Goal: Task Accomplishment & Management: Use online tool/utility

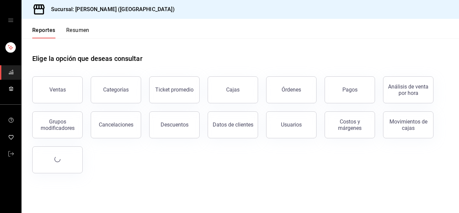
click at [173, 130] on button "Descuentos" at bounding box center [174, 124] width 50 height 27
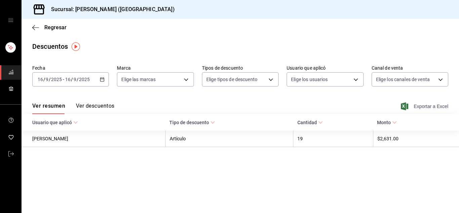
click at [434, 105] on span "Exportar a Excel" at bounding box center [426, 106] width 46 height 8
click at [37, 30] on icon "button" at bounding box center [35, 28] width 7 height 6
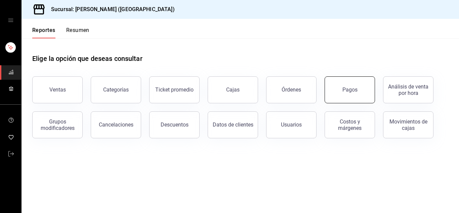
click at [352, 90] on div "Pagos" at bounding box center [350, 89] width 15 height 6
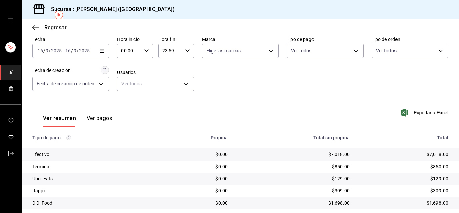
scroll to position [48, 0]
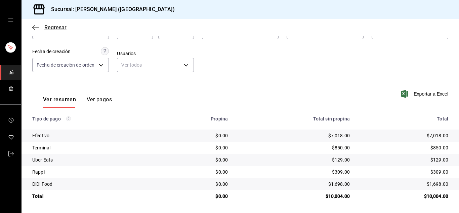
click at [34, 26] on icon "button" at bounding box center [33, 27] width 3 height 5
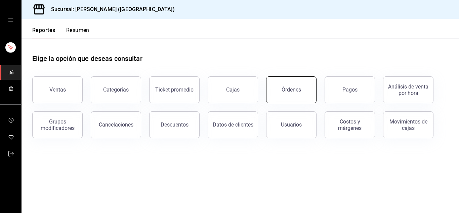
click at [296, 97] on button "Órdenes" at bounding box center [291, 89] width 50 height 27
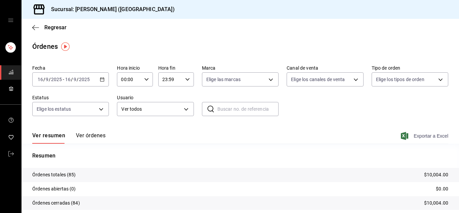
click at [422, 136] on span "Exportar a Excel" at bounding box center [426, 136] width 46 height 8
click at [34, 26] on icon "button" at bounding box center [35, 28] width 7 height 6
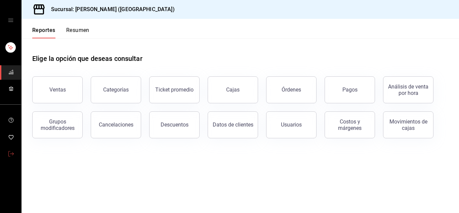
click at [14, 152] on link "mailbox folders" at bounding box center [10, 154] width 21 height 14
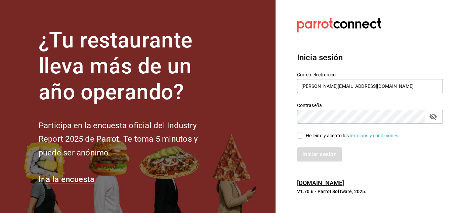
click at [301, 137] on input "He leído y acepto los Términos y condiciones." at bounding box center [300, 136] width 6 height 6
checkbox input "true"
click at [312, 151] on button "Iniciar sesión" at bounding box center [320, 154] width 46 height 14
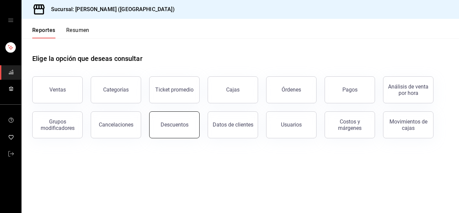
click at [186, 122] on div "Descuentos" at bounding box center [175, 124] width 28 height 6
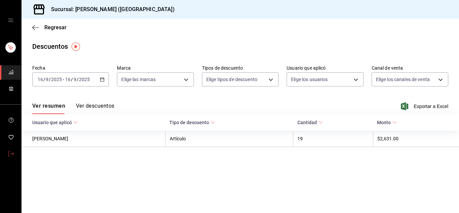
click at [12, 154] on icon "mailbox folders" at bounding box center [10, 153] width 5 height 5
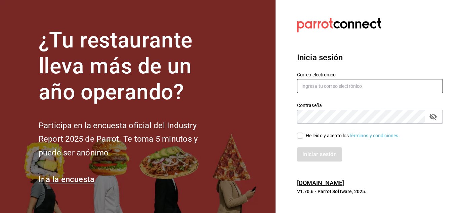
type input "[PERSON_NAME][EMAIL_ADDRESS][DOMAIN_NAME]"
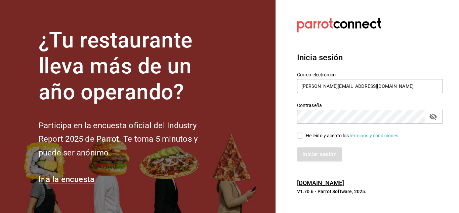
click at [301, 134] on input "He leído y acepto los Términos y condiciones." at bounding box center [300, 136] width 6 height 6
checkbox input "true"
click at [310, 155] on button "Iniciar sesión" at bounding box center [320, 154] width 46 height 14
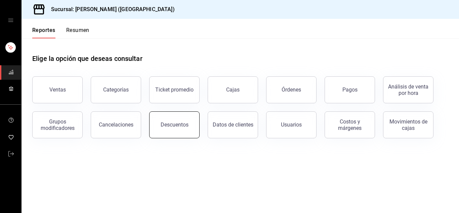
click at [170, 129] on button "Descuentos" at bounding box center [174, 124] width 50 height 27
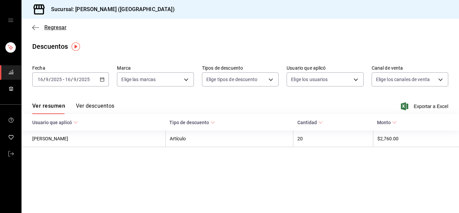
click at [38, 29] on icon "button" at bounding box center [35, 28] width 7 height 6
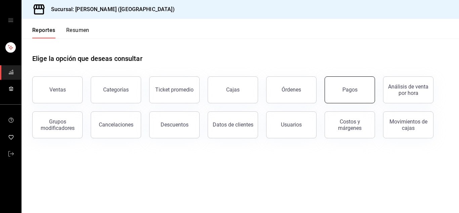
click at [335, 96] on button "Pagos" at bounding box center [350, 89] width 50 height 27
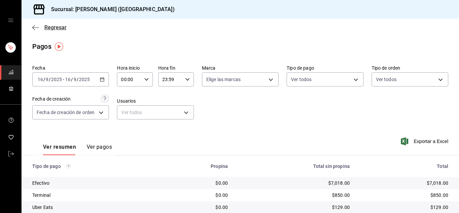
click at [35, 30] on icon "button" at bounding box center [35, 28] width 7 height 6
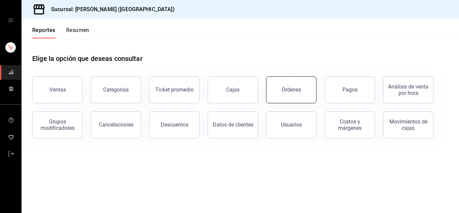
click at [293, 92] on div "Órdenes" at bounding box center [292, 89] width 20 height 6
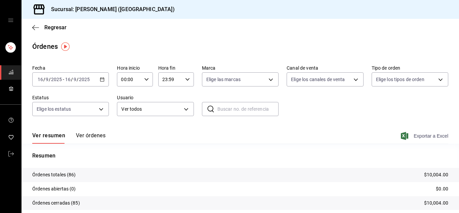
click at [427, 136] on span "Exportar a Excel" at bounding box center [426, 136] width 46 height 8
click at [11, 152] on icon "mailbox folders" at bounding box center [10, 153] width 5 height 5
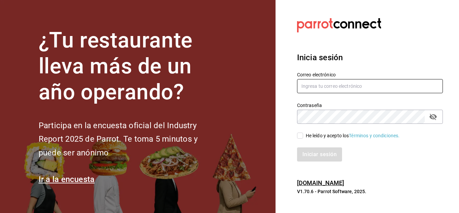
type input "urbina.kenia2010@gmail.com"
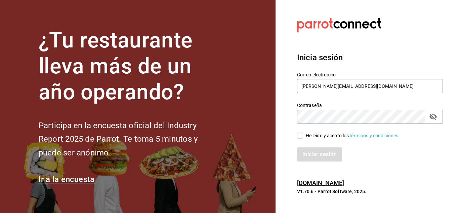
click at [299, 135] on input "He leído y acepto los Términos y condiciones." at bounding box center [300, 136] width 6 height 6
checkbox input "true"
click at [308, 157] on button "Iniciar sesión" at bounding box center [320, 154] width 46 height 14
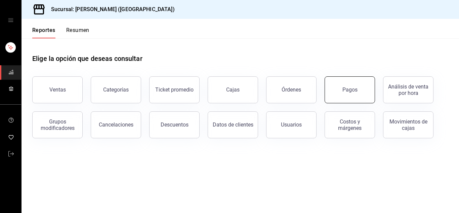
click at [346, 101] on button "Pagos" at bounding box center [350, 89] width 50 height 27
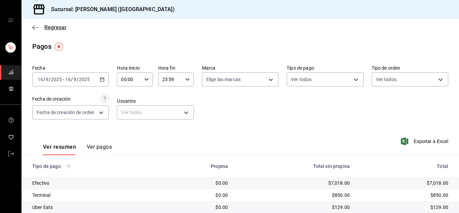
click at [35, 28] on icon "button" at bounding box center [35, 28] width 7 height 6
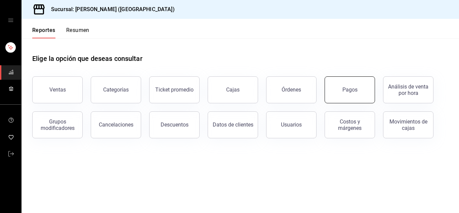
click at [337, 97] on button "Pagos" at bounding box center [350, 89] width 50 height 27
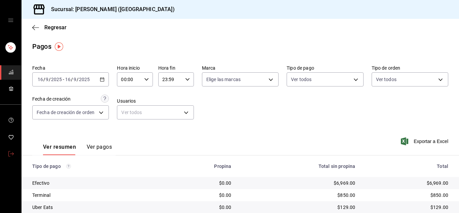
click at [10, 150] on span "mailbox folders" at bounding box center [10, 154] width 5 height 9
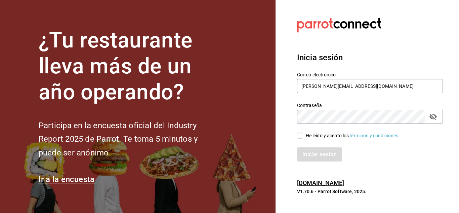
click at [300, 136] on input "He leído y acepto los Términos y condiciones." at bounding box center [300, 136] width 6 height 6
checkbox input "true"
click at [314, 155] on button "Iniciar sesión" at bounding box center [320, 154] width 46 height 14
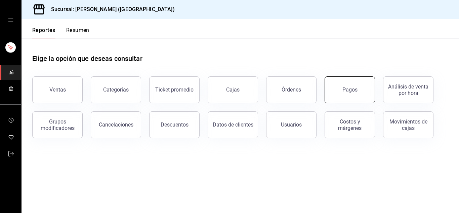
click at [349, 83] on button "Pagos" at bounding box center [350, 89] width 50 height 27
